Goal: Transaction & Acquisition: Obtain resource

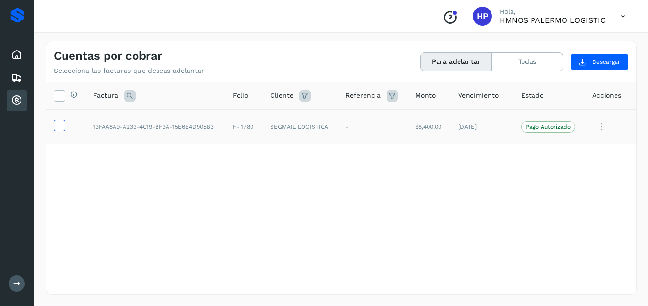
click at [59, 121] on icon at bounding box center [59, 125] width 10 height 10
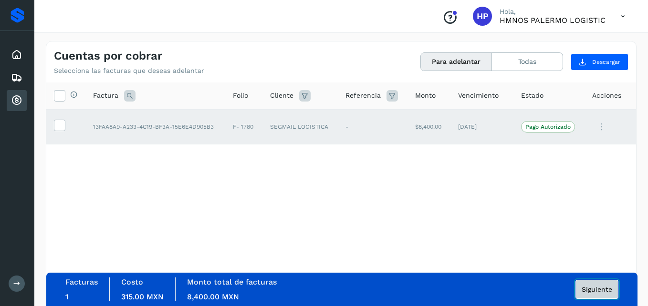
click at [600, 285] on button "Siguiente" at bounding box center [596, 289] width 43 height 19
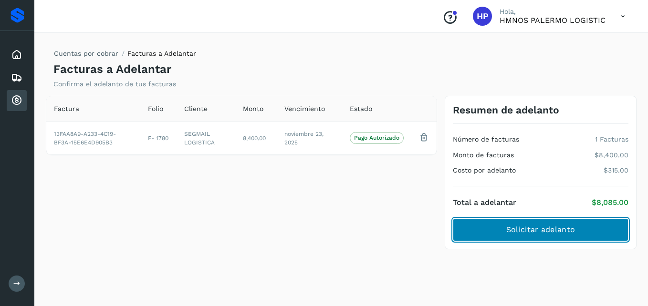
click at [581, 238] on button "Solicitar adelanto" at bounding box center [541, 230] width 176 height 23
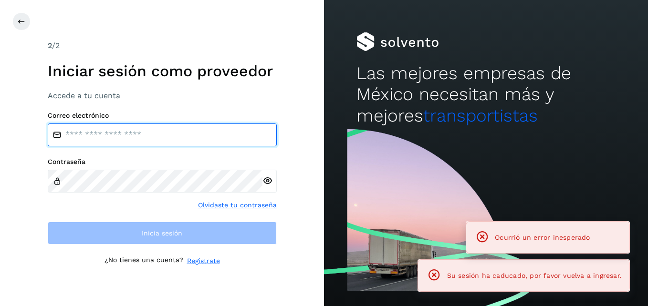
click at [93, 136] on input "email" at bounding box center [162, 135] width 229 height 23
type input "**********"
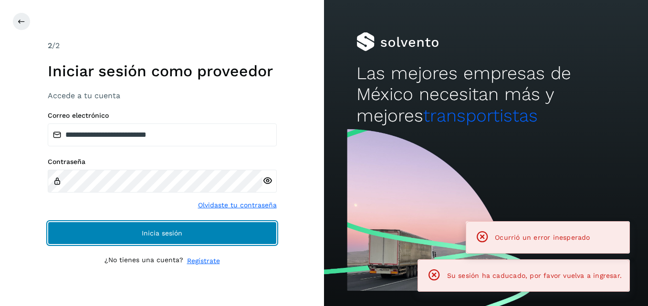
drag, startPoint x: 136, startPoint y: 227, endPoint x: 329, endPoint y: 303, distance: 207.2
click at [138, 227] on button "Inicia sesión" at bounding box center [162, 233] width 229 height 23
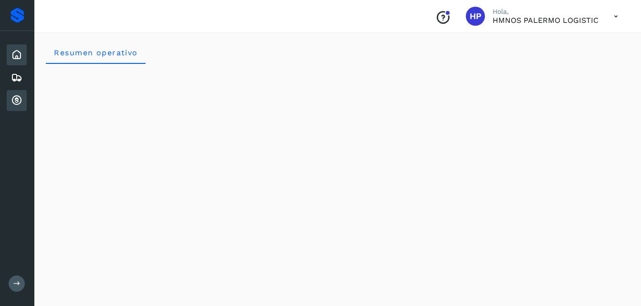
click at [15, 104] on icon at bounding box center [16, 100] width 11 height 11
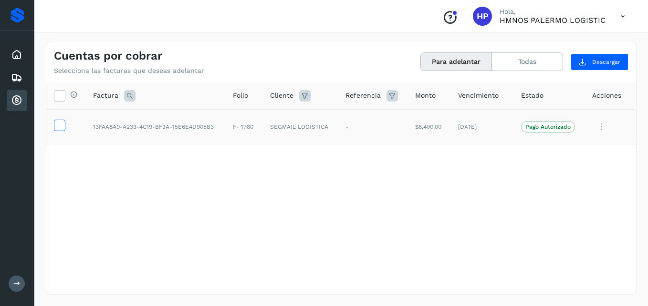
drag, startPoint x: 60, startPoint y: 127, endPoint x: 89, endPoint y: 146, distance: 34.8
click at [61, 127] on icon at bounding box center [59, 125] width 10 height 10
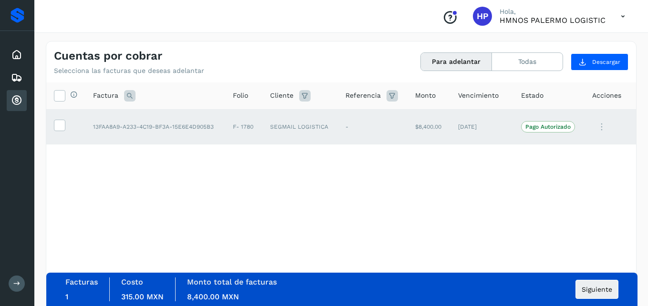
click at [603, 125] on icon at bounding box center [601, 127] width 19 height 20
click at [417, 196] on div at bounding box center [324, 153] width 648 height 306
click at [446, 64] on button "Para adelantar" at bounding box center [456, 62] width 71 height 18
click at [595, 292] on span "Siguiente" at bounding box center [597, 289] width 31 height 7
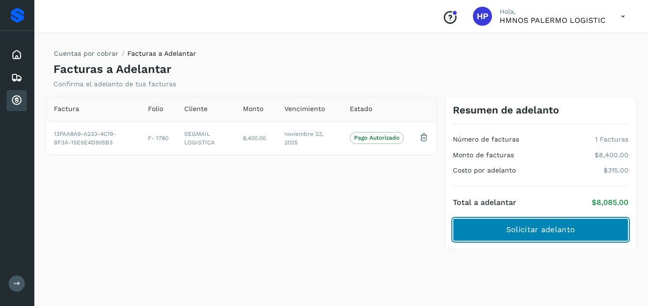
click at [525, 224] on button "Solicitar adelanto" at bounding box center [541, 230] width 176 height 23
